Goal: Download file/media

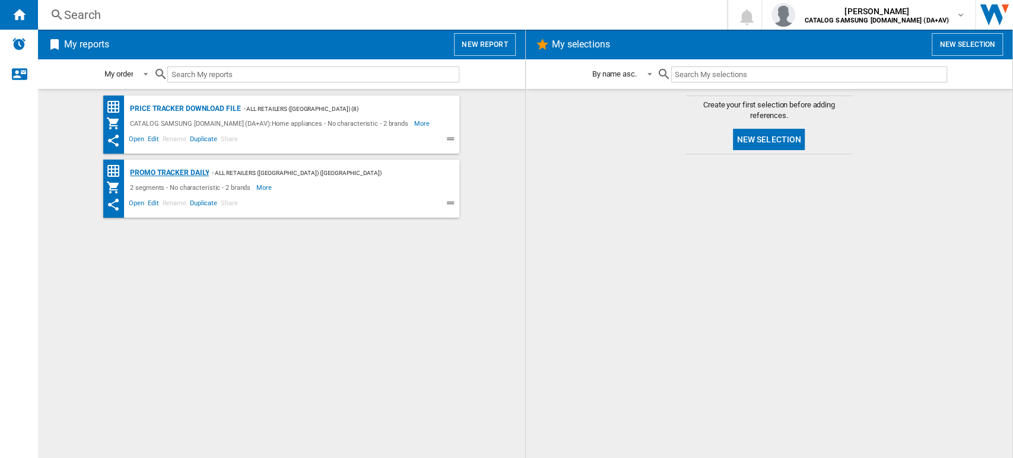
click at [181, 172] on div "Promo Tracker Daily" at bounding box center [168, 173] width 82 height 15
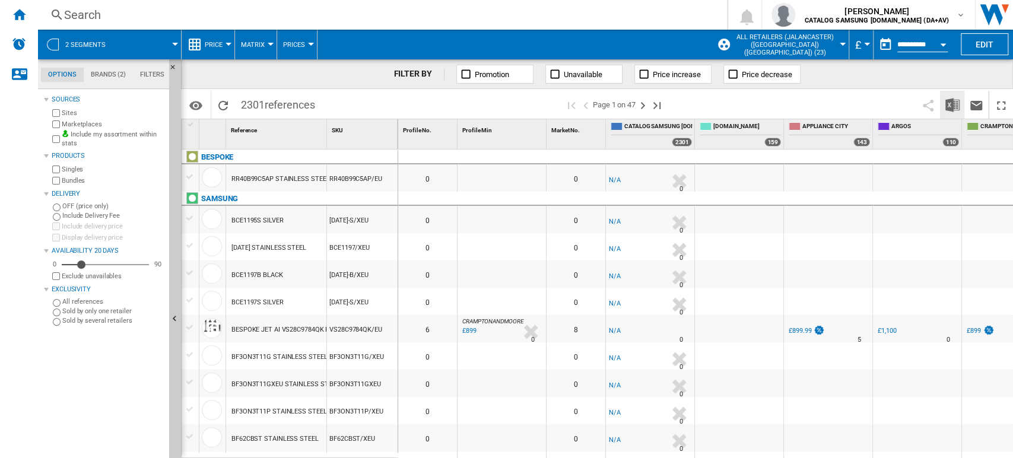
click at [947, 107] on img "Download in Excel" at bounding box center [952, 105] width 14 height 14
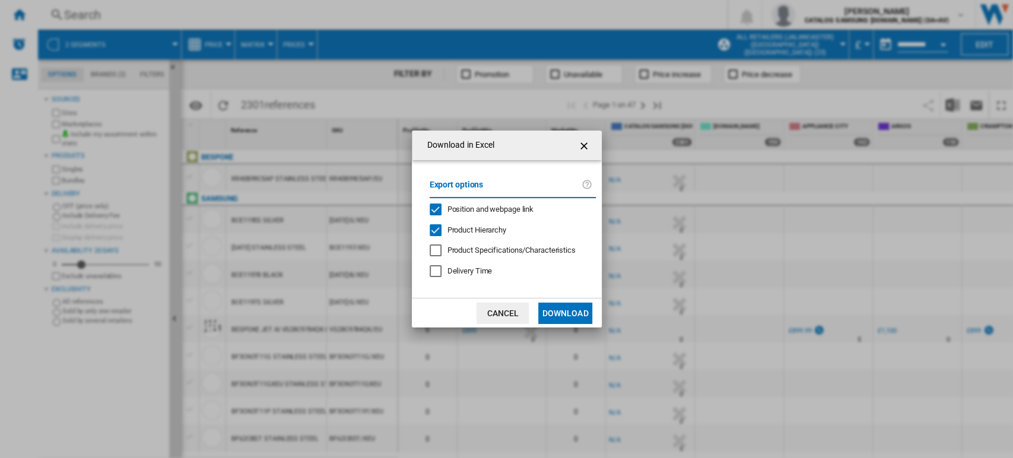
click at [575, 309] on button "Download" at bounding box center [564, 313] width 53 height 21
